Goal: Task Accomplishment & Management: Use online tool/utility

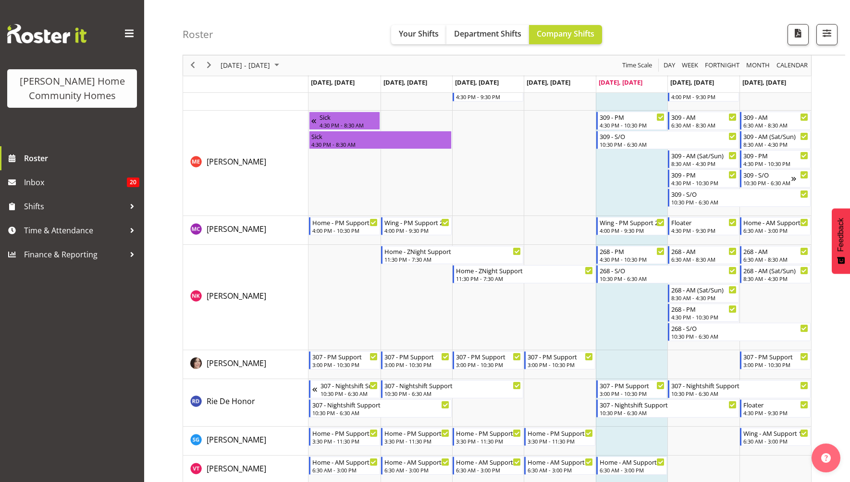
scroll to position [1154, 0]
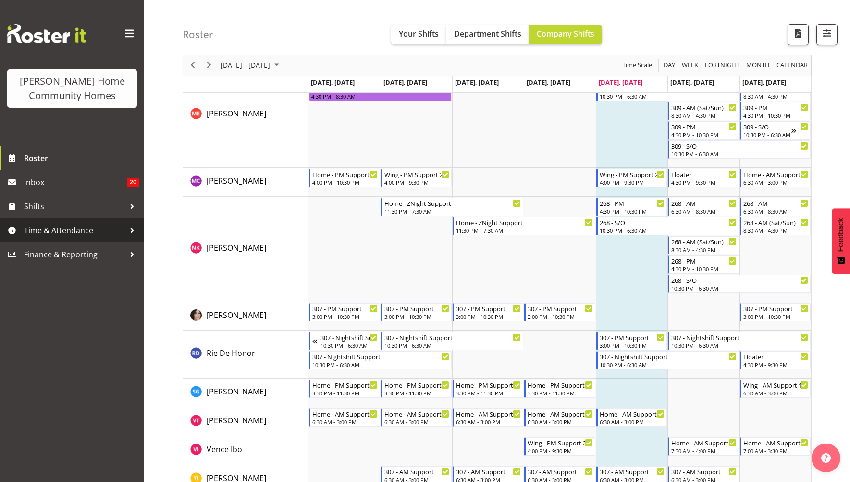
click at [60, 226] on span "Time & Attendance" at bounding box center [74, 230] width 101 height 14
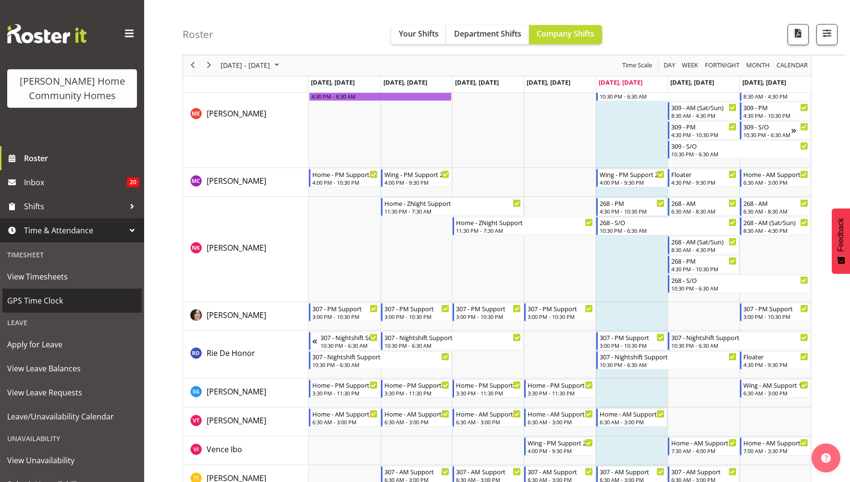
click at [74, 293] on span "GPS Time Clock" at bounding box center [72, 300] width 130 height 14
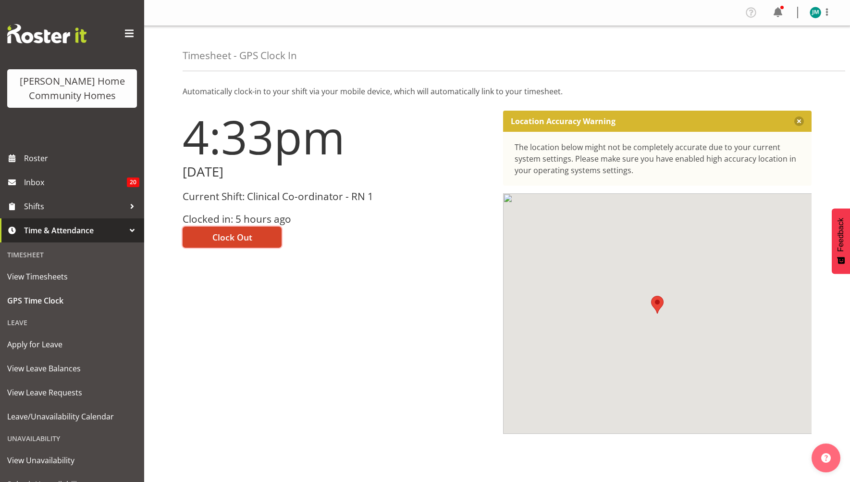
click at [218, 234] on span "Clock Out" at bounding box center [232, 237] width 40 height 12
